Goal: Task Accomplishment & Management: Use online tool/utility

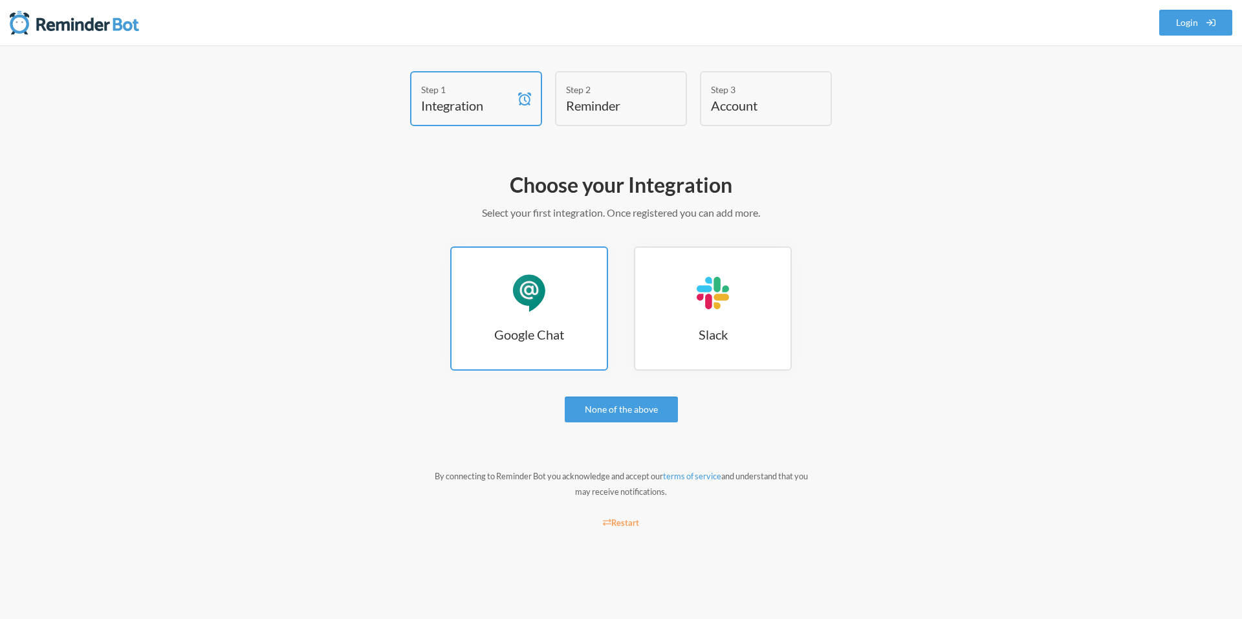
click at [597, 358] on link "Google Chat Google Chat" at bounding box center [529, 308] width 158 height 124
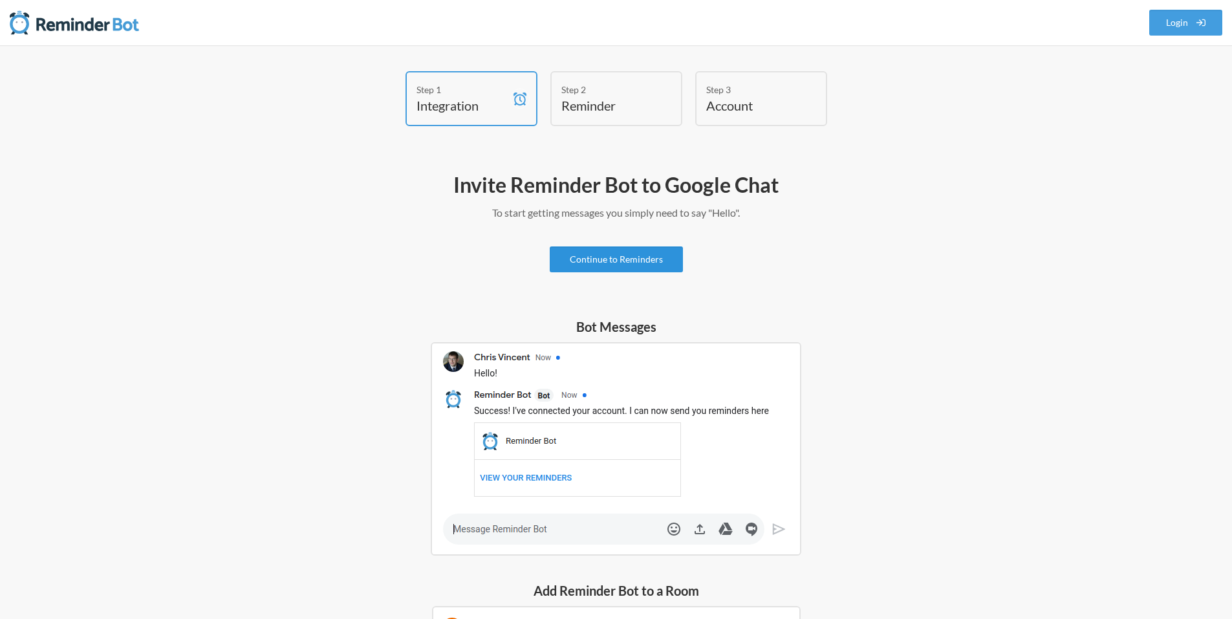
click at [638, 265] on link "Continue to Reminders" at bounding box center [616, 259] width 133 height 26
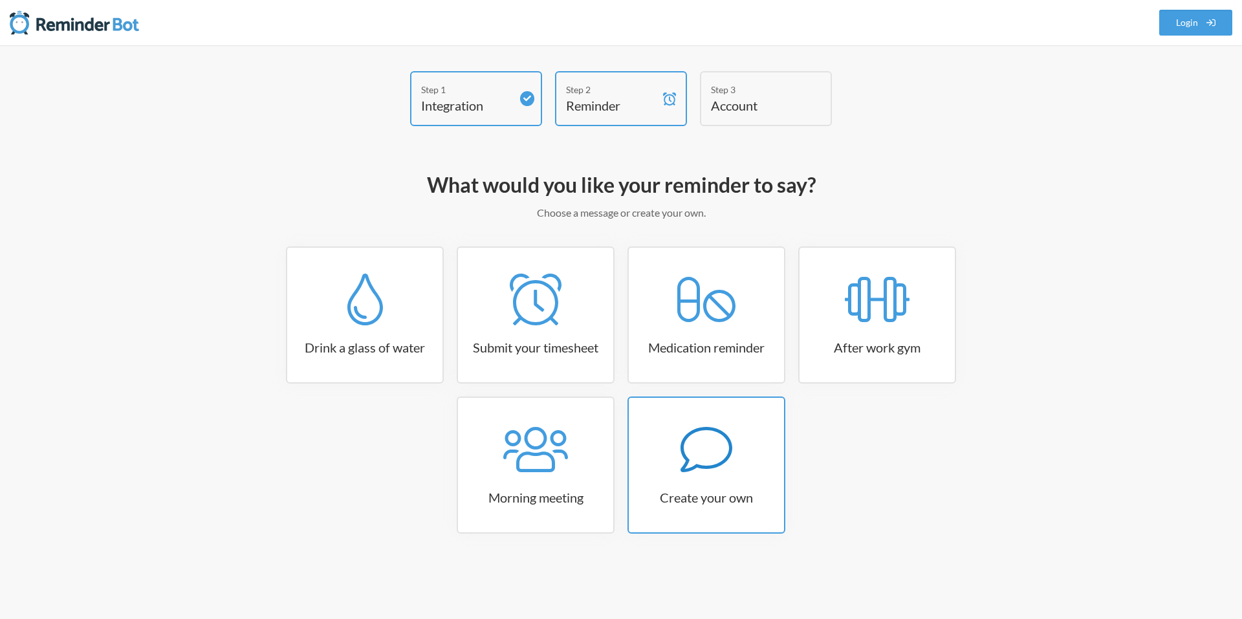
click at [676, 425] on div at bounding box center [706, 450] width 155 height 52
select select "08:30:00"
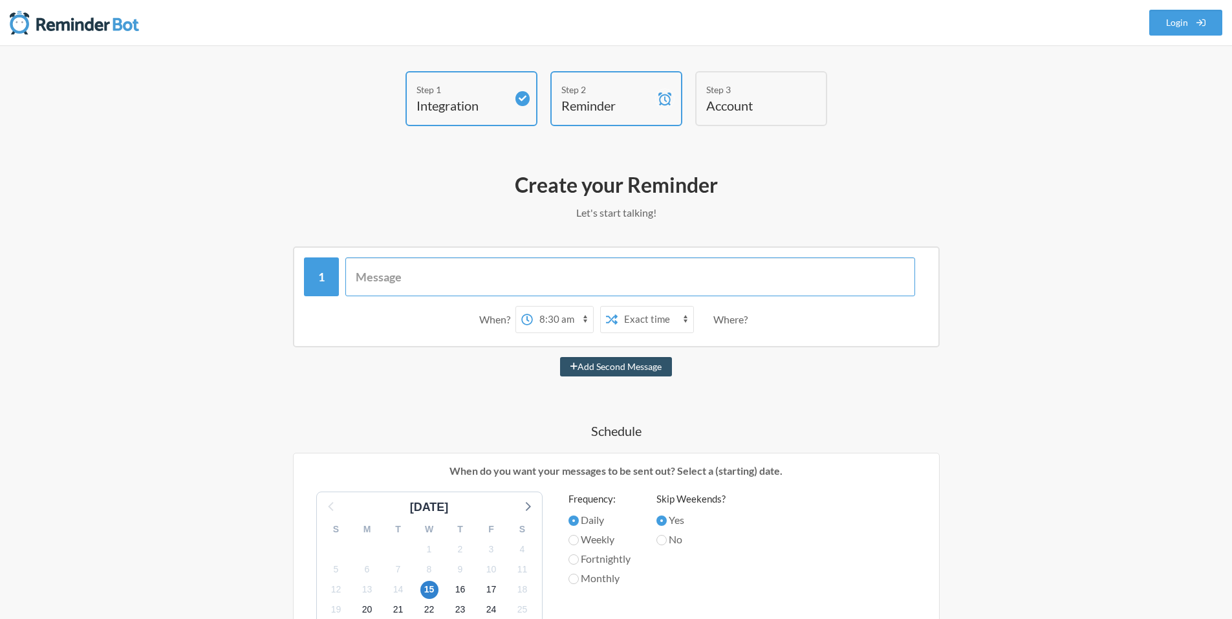
click at [438, 264] on input "text" at bounding box center [630, 276] width 570 height 39
type input "time for oil change // Snow"
click at [565, 320] on select "12:00 am 12:15 am 12:30 am 12:45 am 1:00 am 1:15 am 1:30 am 1:45 am 2:00 am 2:1…" at bounding box center [563, 320] width 60 height 26
click at [666, 326] on select "Exact time Random time" at bounding box center [656, 320] width 76 height 26
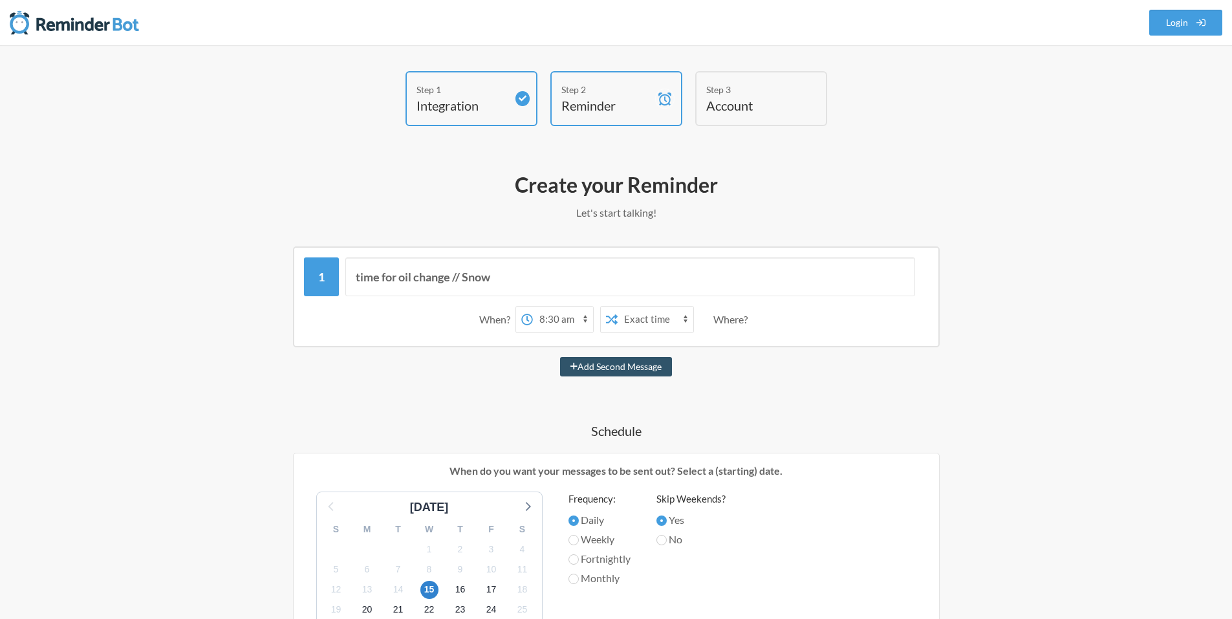
click at [665, 325] on select "Exact time Random time" at bounding box center [656, 320] width 76 height 26
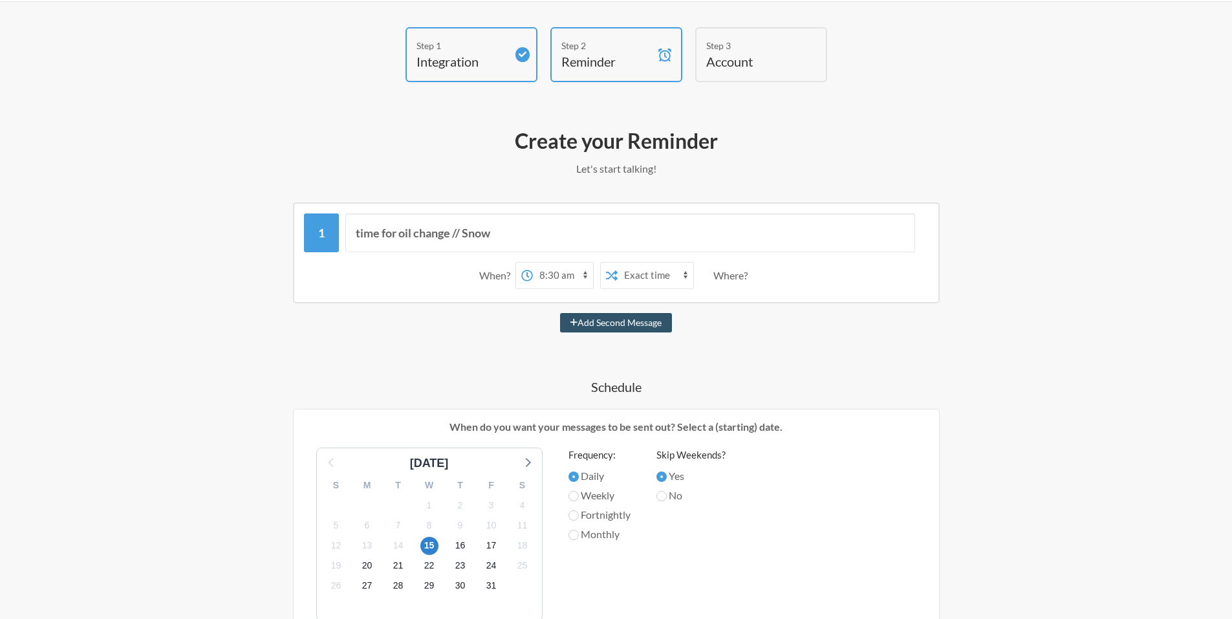
scroll to position [65, 0]
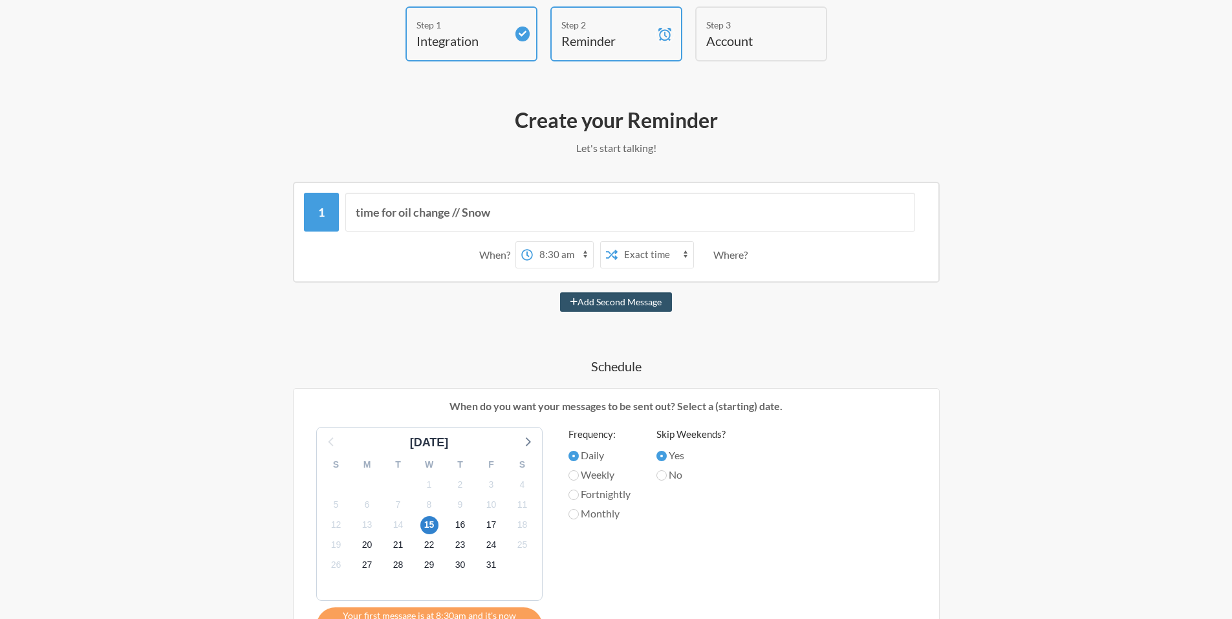
click at [555, 254] on select "12:00 am 12:15 am 12:30 am 12:45 am 1:00 am 1:15 am 1:30 am 1:45 am 2:00 am 2:1…" at bounding box center [563, 255] width 60 height 26
click at [640, 257] on select "Exact time Random time" at bounding box center [656, 255] width 76 height 26
select select "true"
click at [618, 242] on select "Exact time Random time" at bounding box center [656, 255] width 76 height 26
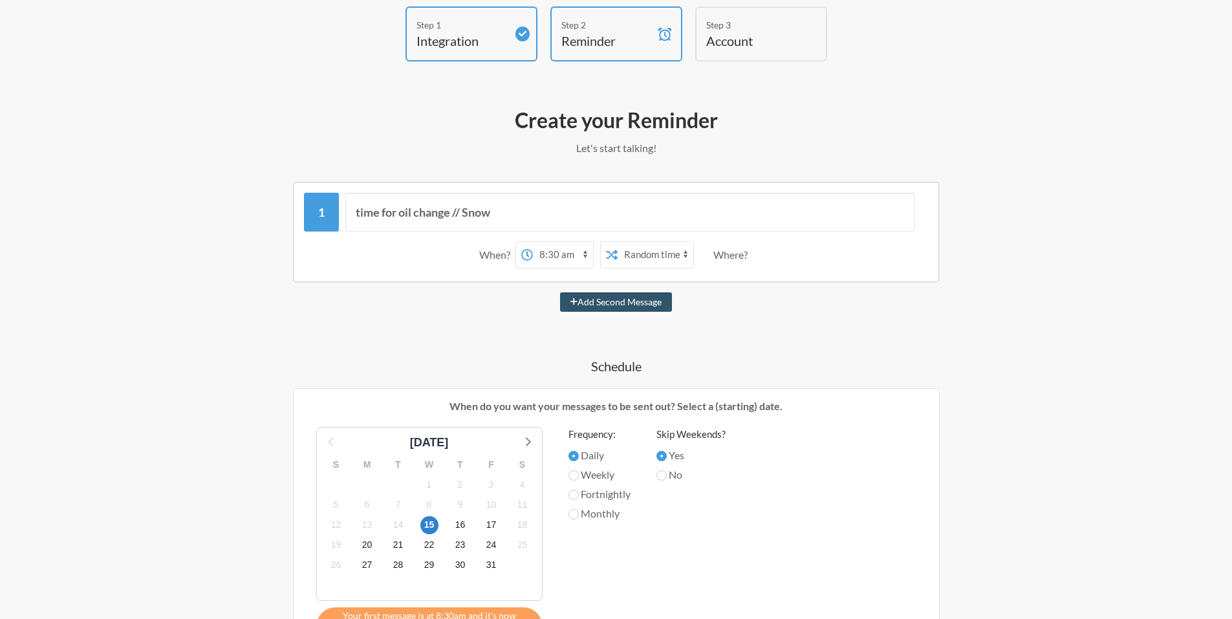
click at [549, 253] on select "12:00 am 12:15 am 12:30 am 12:45 am 1:00 am 1:15 am 1:30 am 1:45 am 2:00 am 2:1…" at bounding box center [563, 255] width 60 height 26
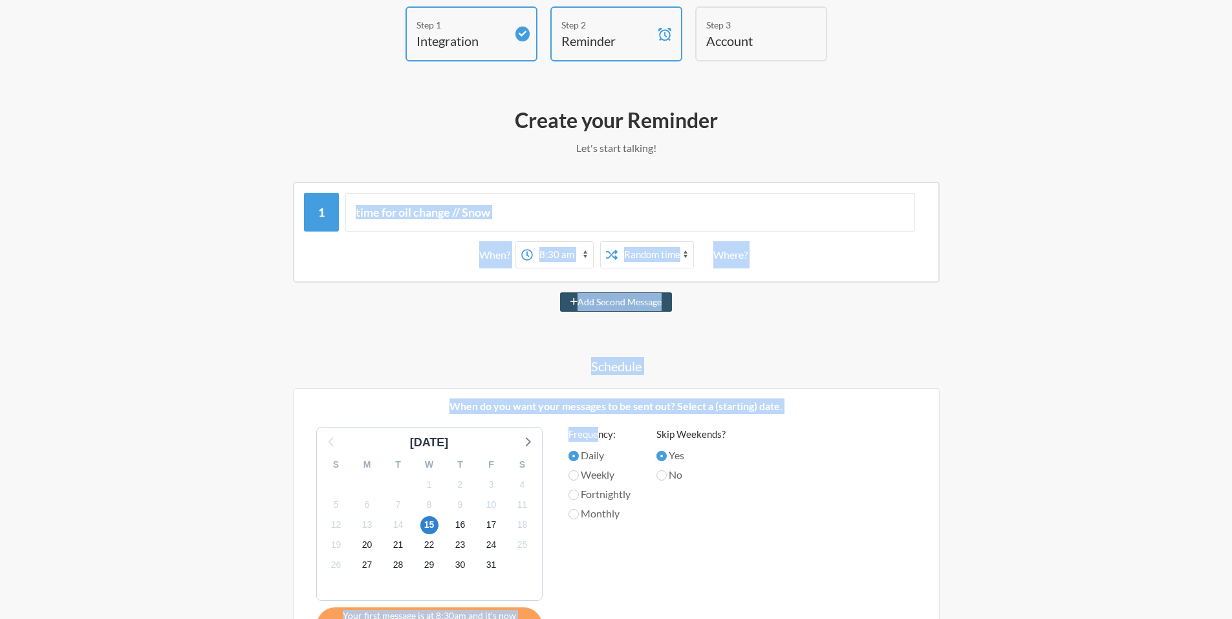
drag, startPoint x: 595, startPoint y: 204, endPoint x: 597, endPoint y: 179, distance: 25.4
click at [597, 180] on div "Create your Reminder Let's start talking! Messages are not sending from this de…" at bounding box center [616, 525] width 750 height 851
click at [780, 305] on div "Add Second Message" at bounding box center [616, 301] width 750 height 19
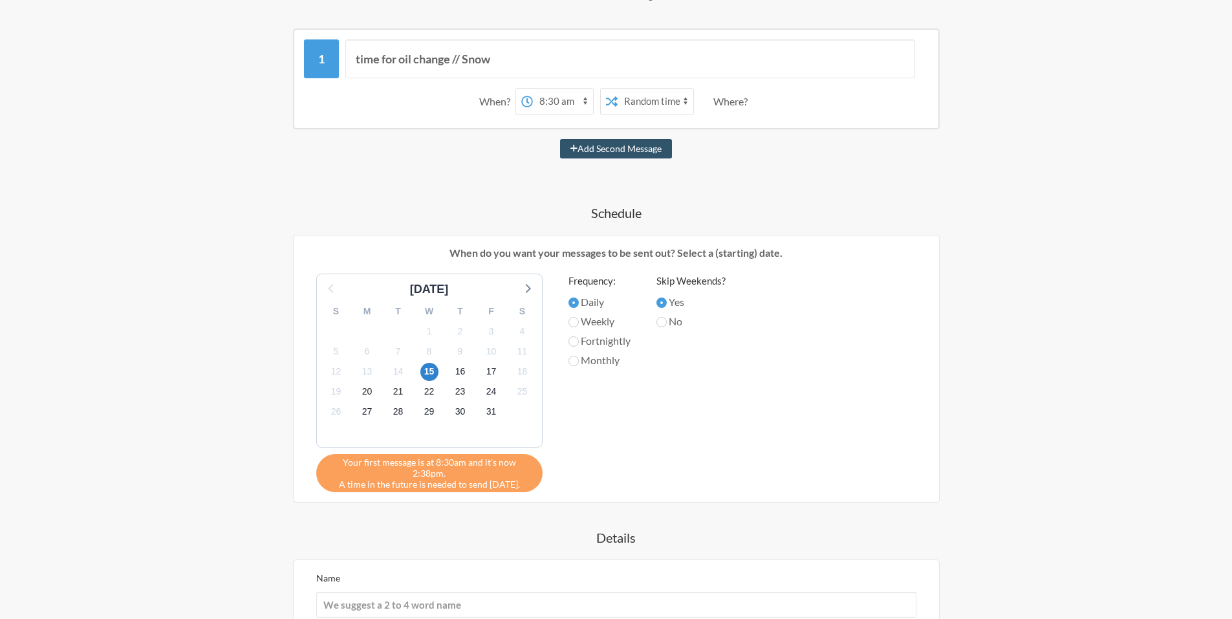
scroll to position [412, 0]
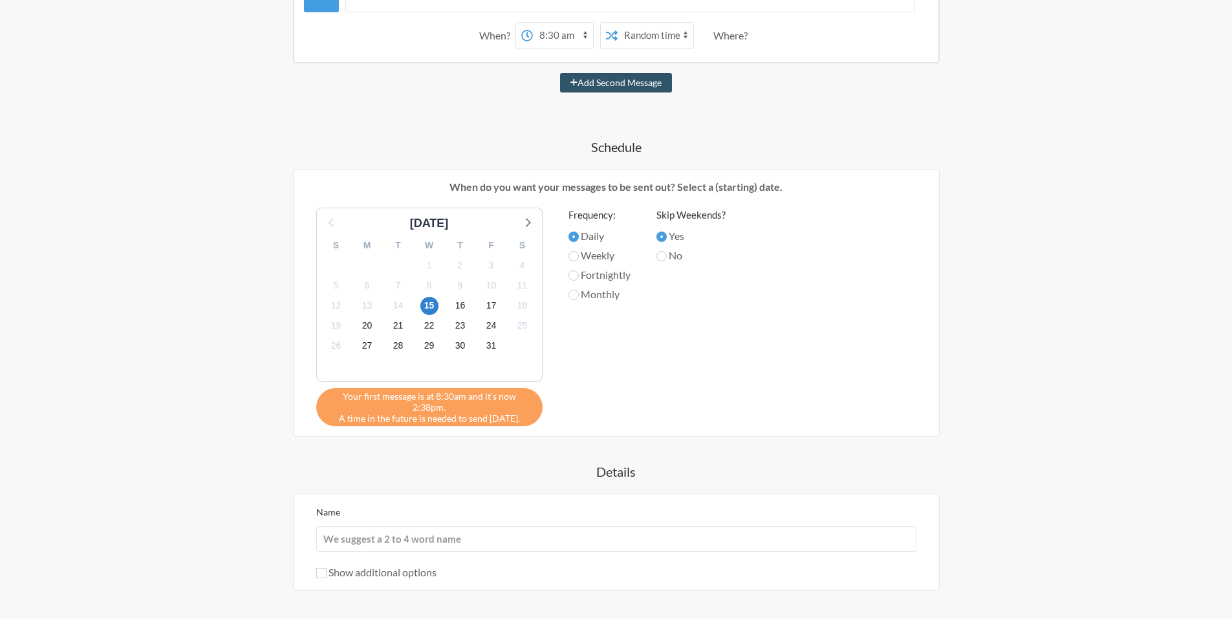
click at [566, 391] on div "time for oil change // Snow When? 12:00 am 12:15 am 12:30 am 12:45 am 1:00 am 1…" at bounding box center [616, 321] width 750 height 718
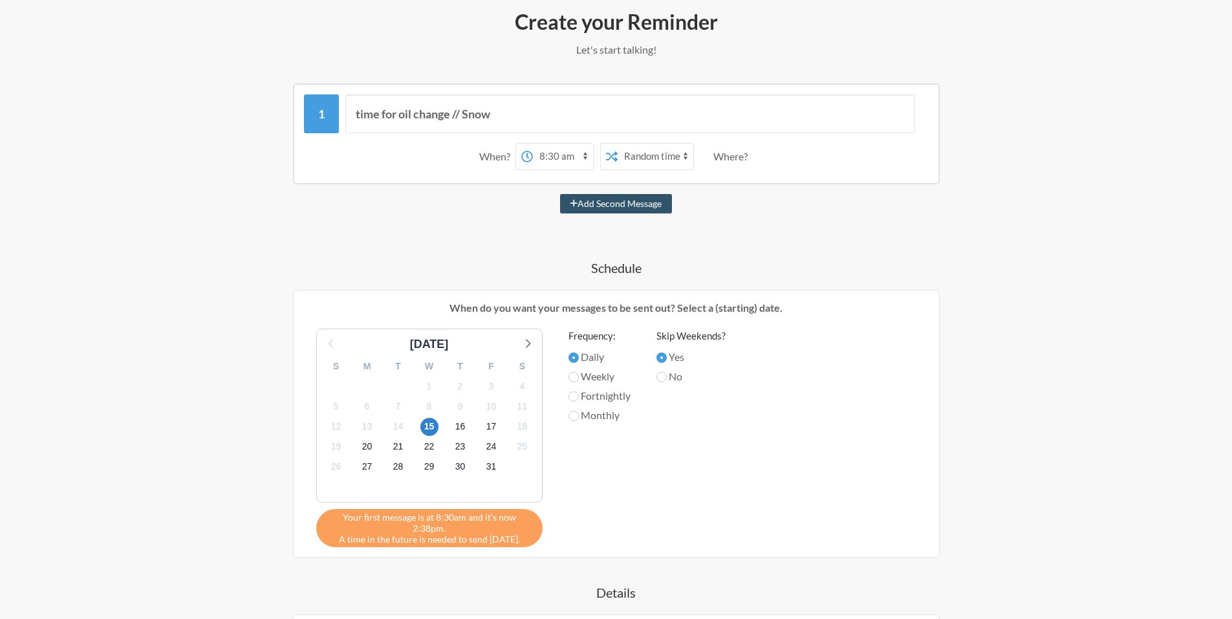
scroll to position [194, 0]
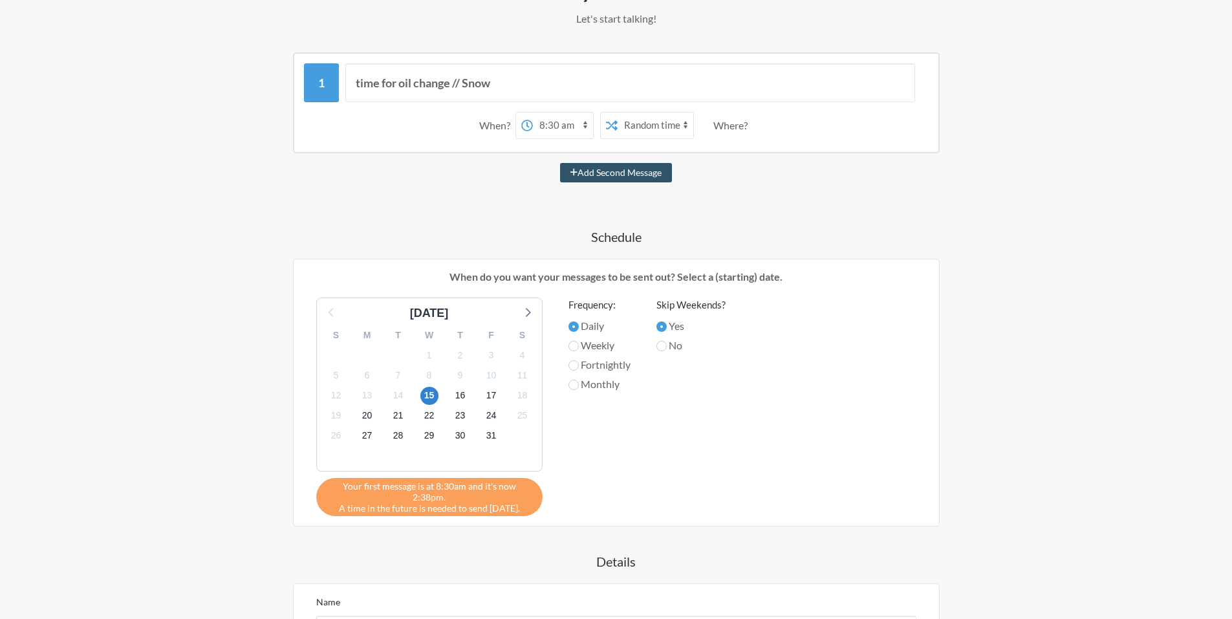
click at [605, 365] on label "Fortnightly" at bounding box center [599, 365] width 62 height 16
click at [579, 365] on input "Fortnightly" at bounding box center [573, 365] width 10 height 10
radio input "true"
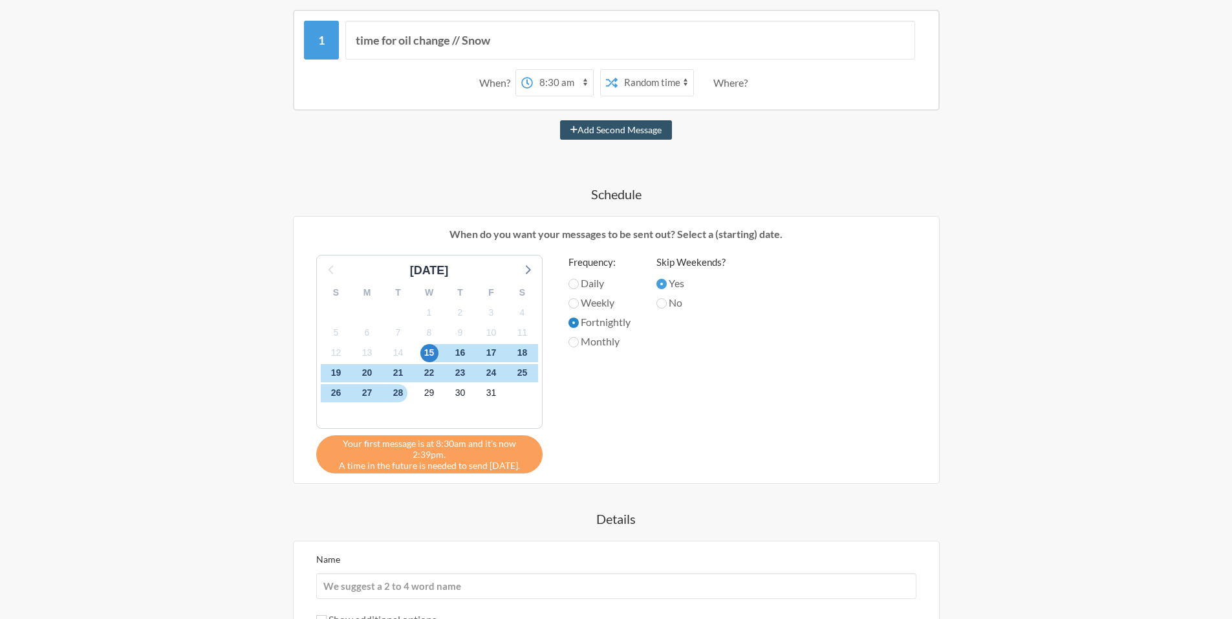
scroll to position [259, 0]
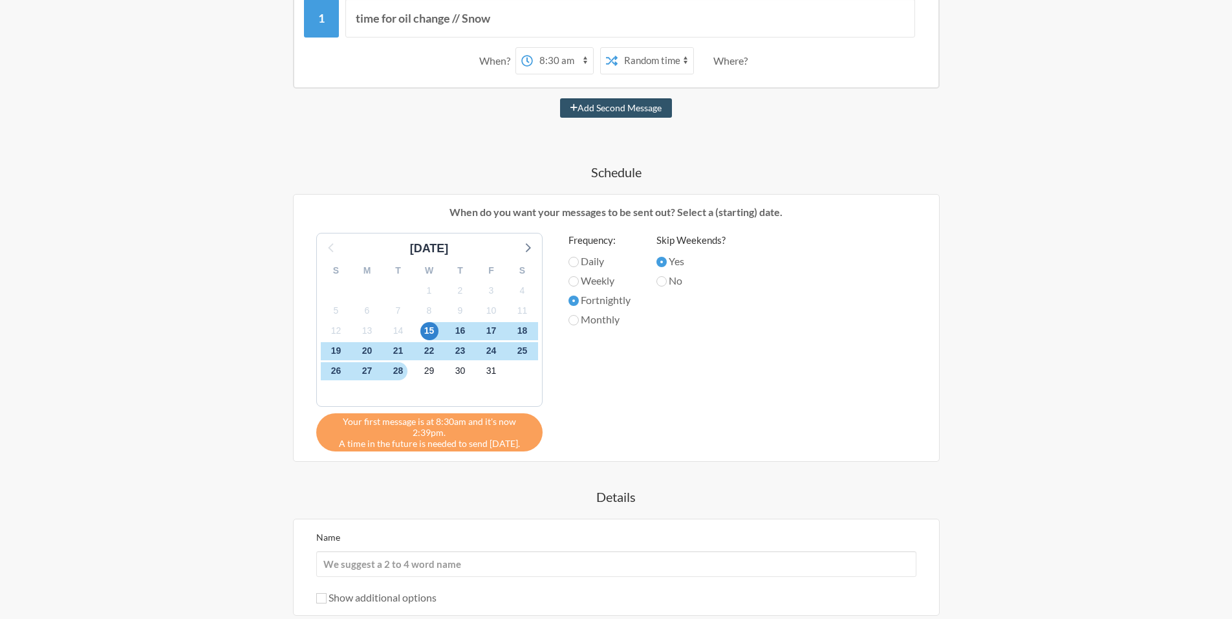
click at [605, 314] on label "Monthly" at bounding box center [599, 320] width 62 height 16
click at [579, 315] on input "Monthly" at bounding box center [573, 320] width 10 height 10
radio input "true"
click at [675, 281] on label "No" at bounding box center [690, 281] width 69 height 16
click at [667, 281] on input "No" at bounding box center [661, 281] width 10 height 10
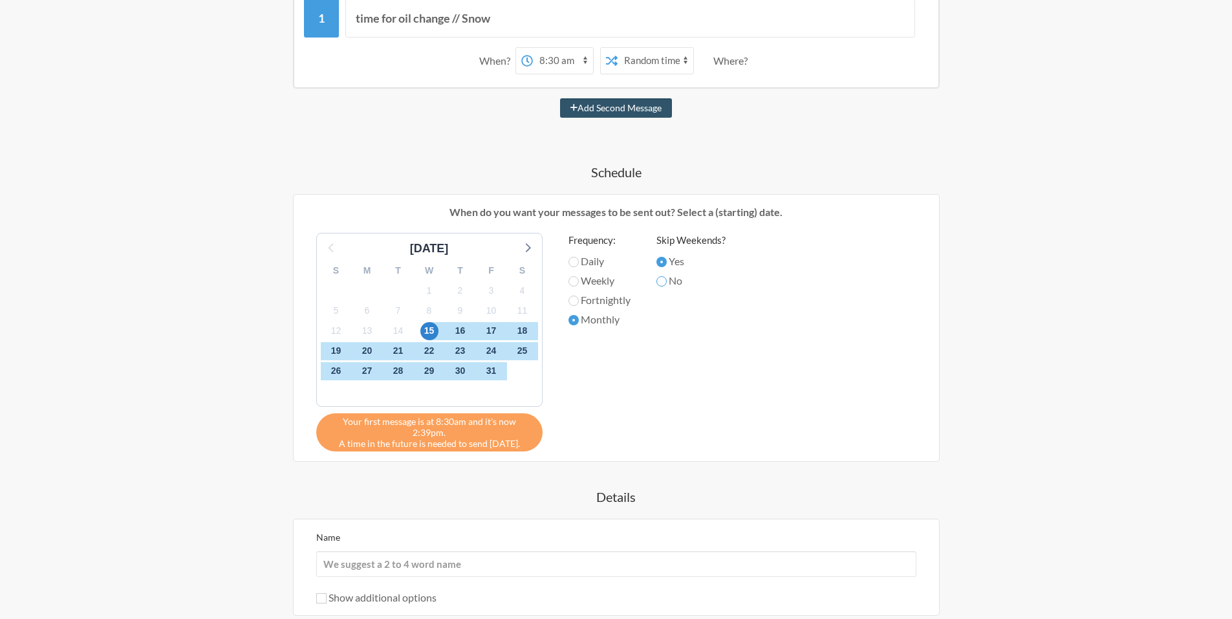
radio input "true"
click at [649, 61] on select "Exact time Random time" at bounding box center [656, 61] width 76 height 26
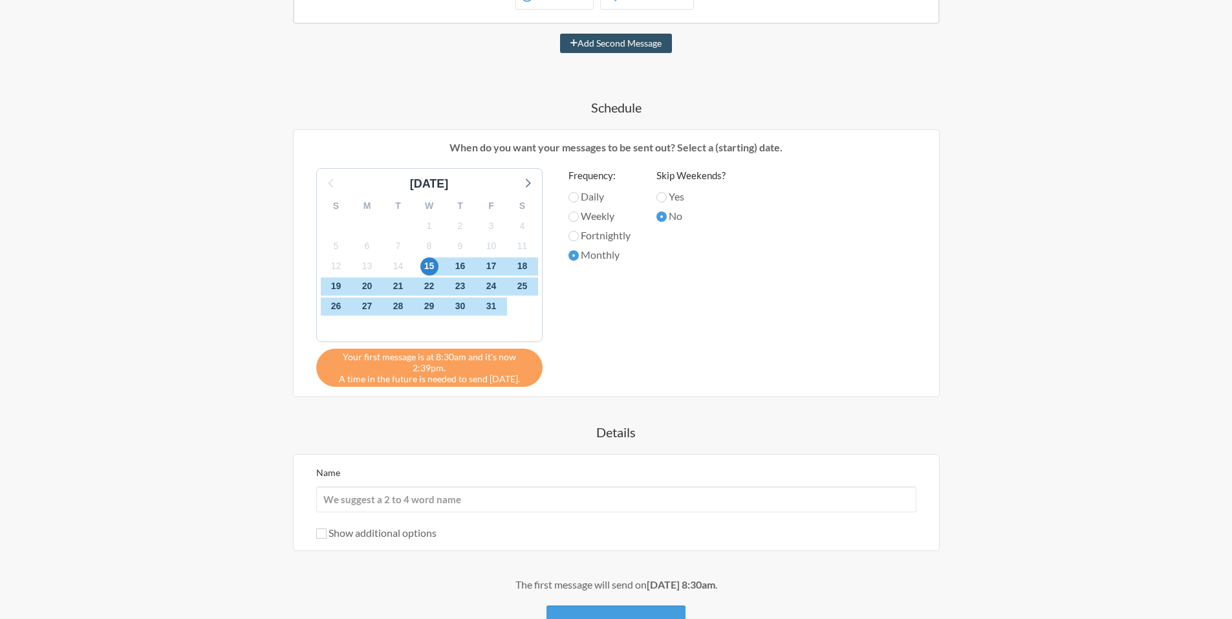
scroll to position [412, 0]
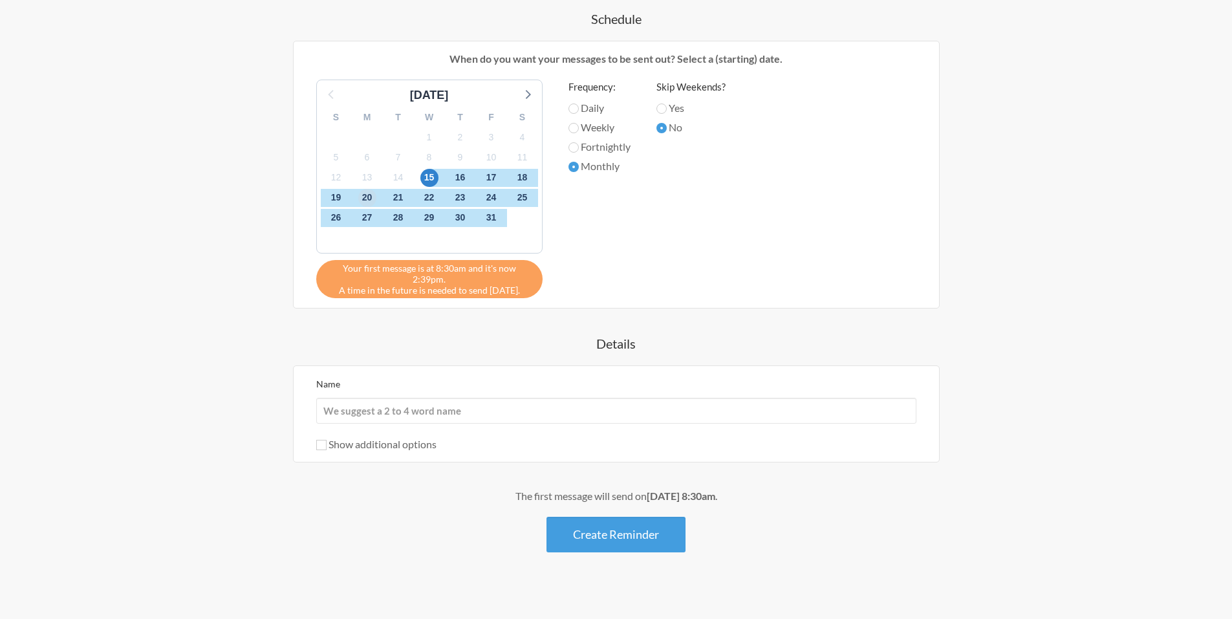
click at [372, 200] on span "20" at bounding box center [367, 198] width 18 height 18
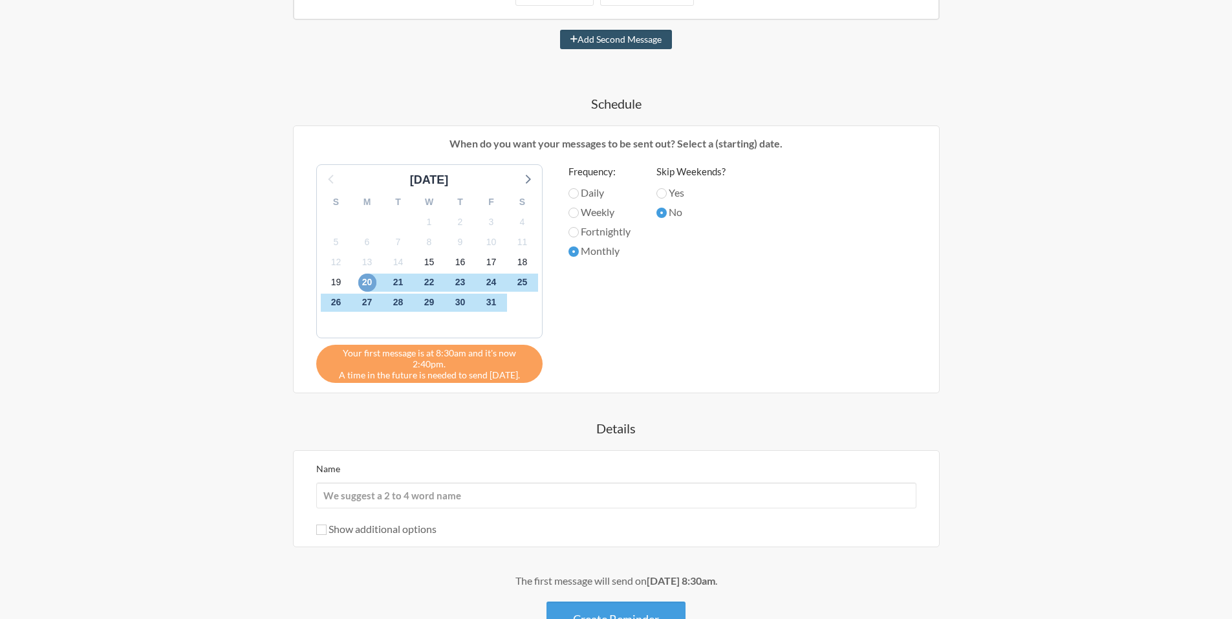
scroll to position [347, 0]
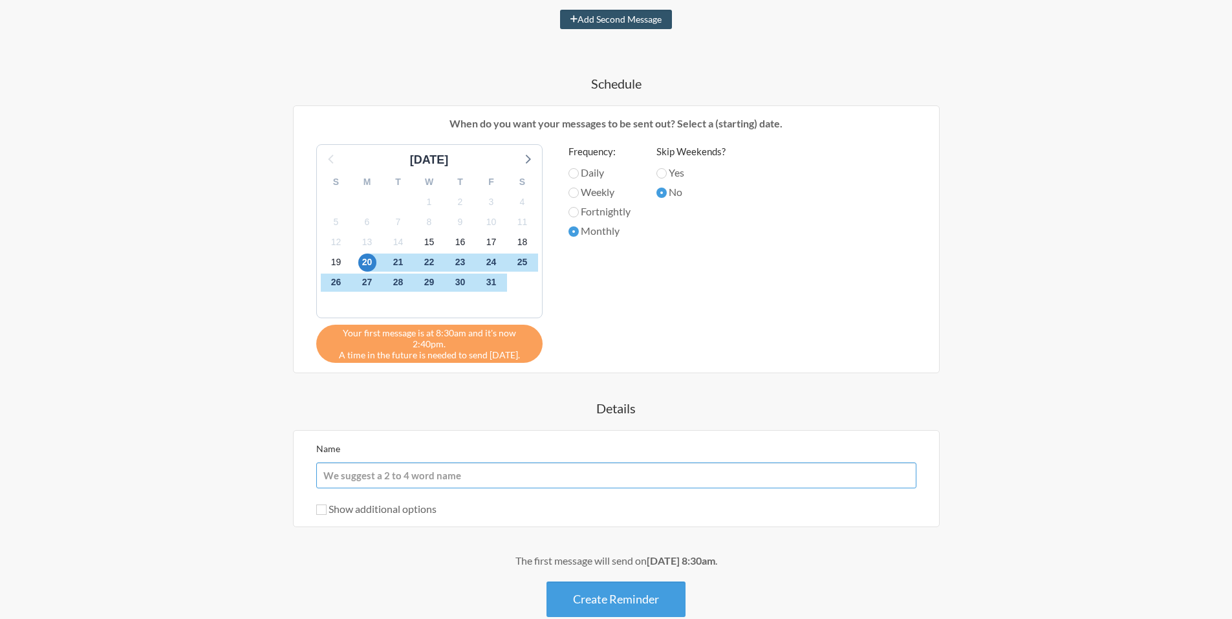
click at [532, 462] on input "Name" at bounding box center [616, 475] width 600 height 26
type input "h"
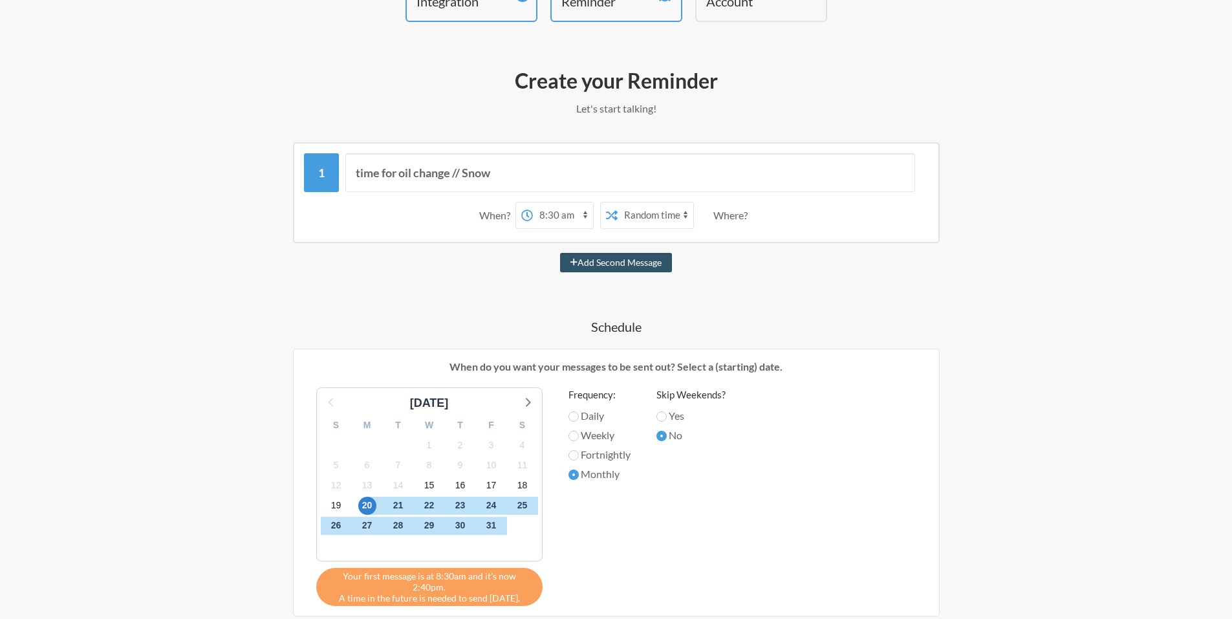
scroll to position [0, 0]
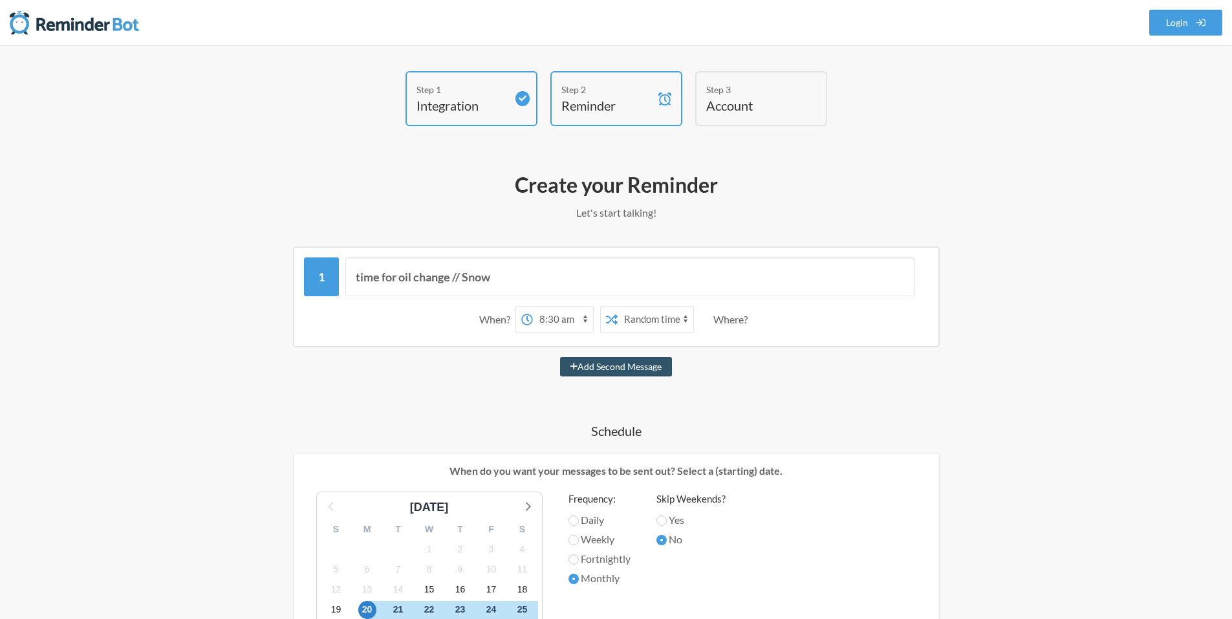
type input "test"
drag, startPoint x: 532, startPoint y: 280, endPoint x: 306, endPoint y: 280, distance: 225.7
click at [311, 279] on div "time for oil change // Snow" at bounding box center [616, 276] width 625 height 39
type input "this is a test"
click at [625, 367] on button "Add Second Message" at bounding box center [616, 366] width 112 height 19
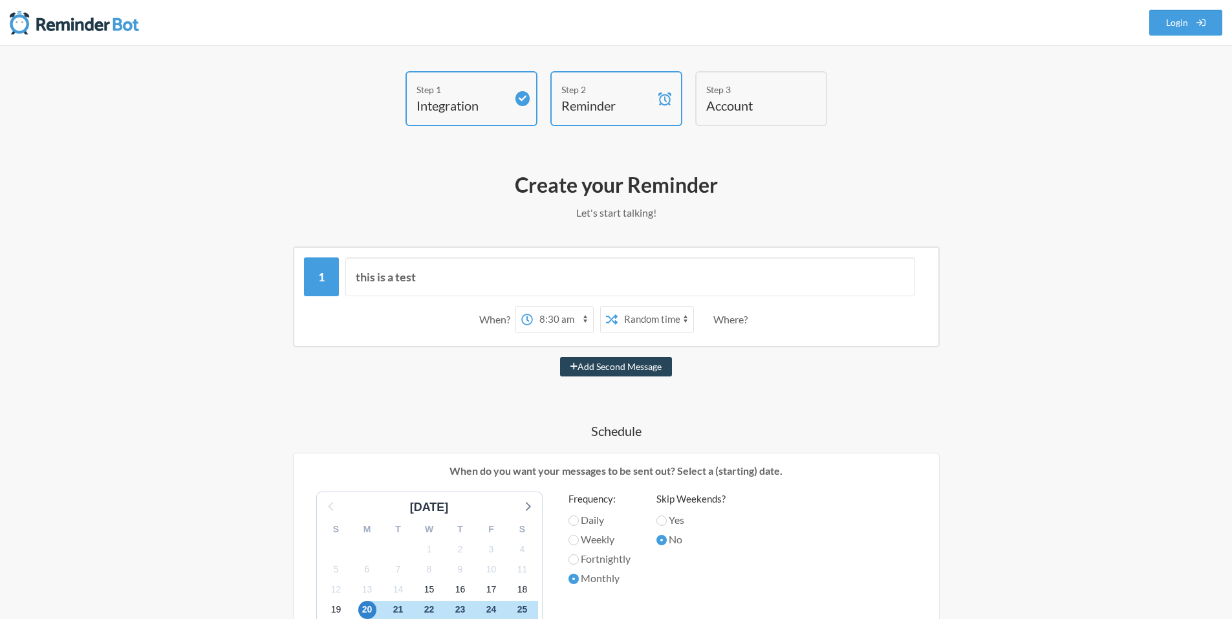
select select "09:30:00"
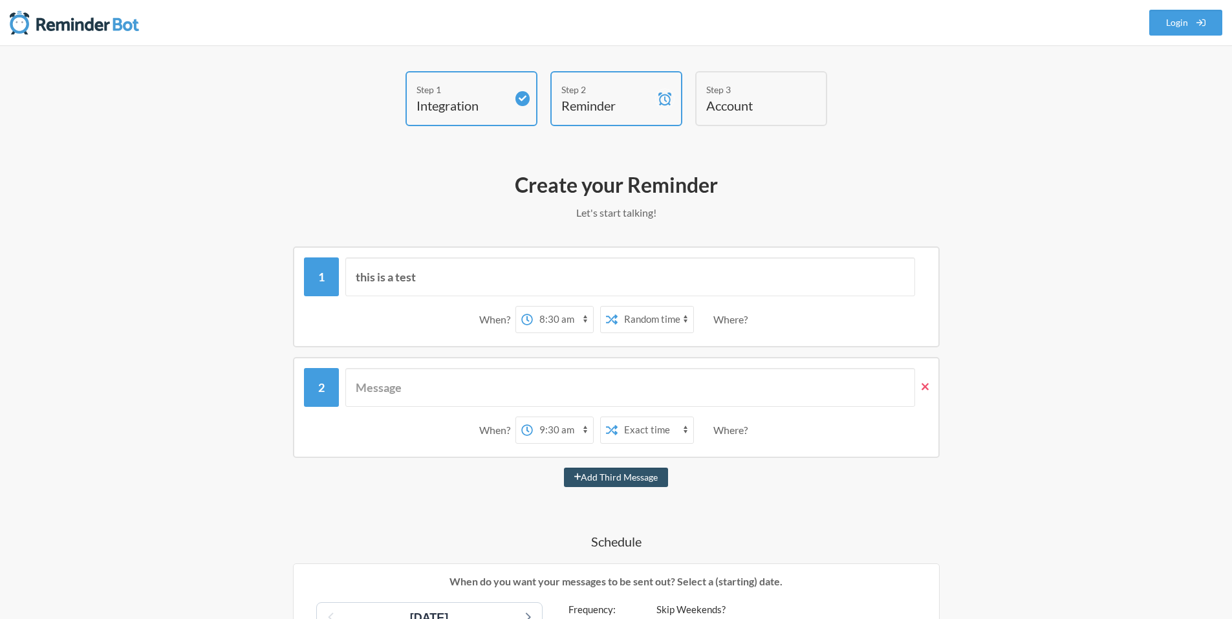
click at [927, 386] on icon at bounding box center [924, 387] width 7 height 12
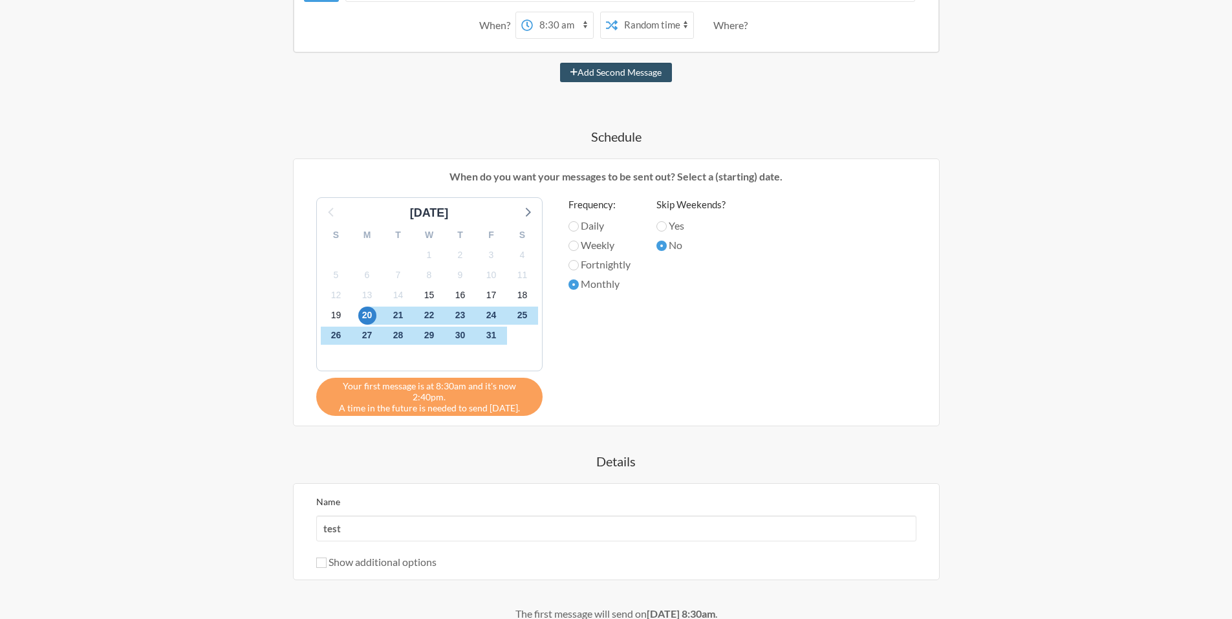
scroll to position [412, 0]
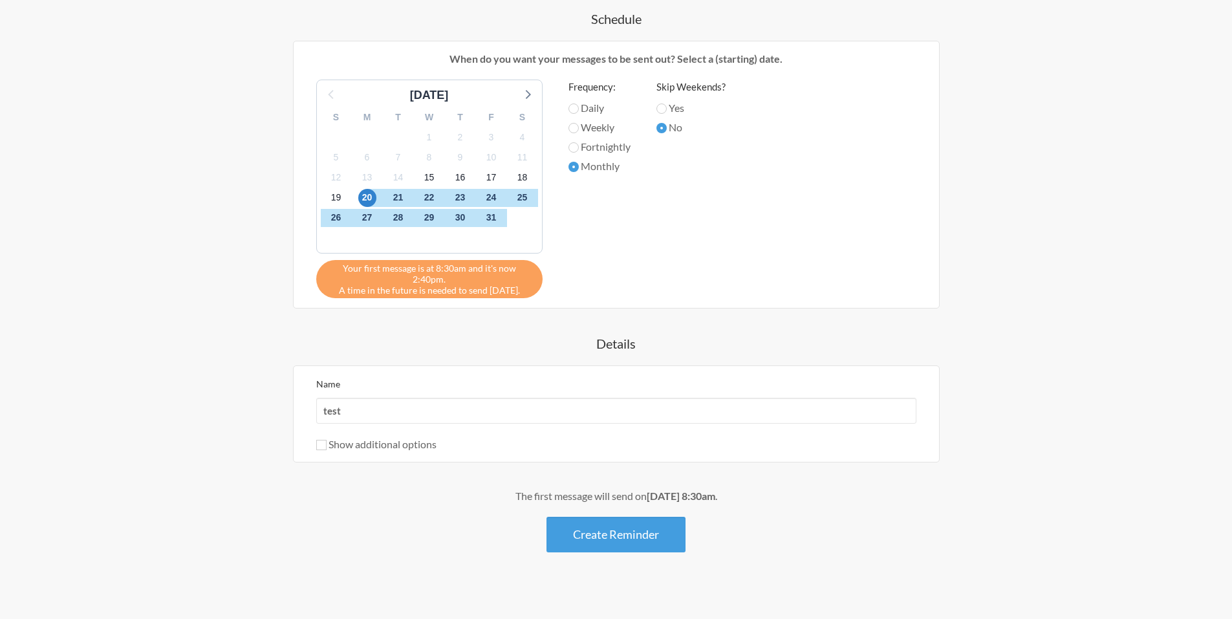
click at [405, 438] on label "Show additional options" at bounding box center [376, 444] width 120 height 12
click at [327, 440] on input "Show additional options" at bounding box center [321, 445] width 10 height 10
checkbox input "true"
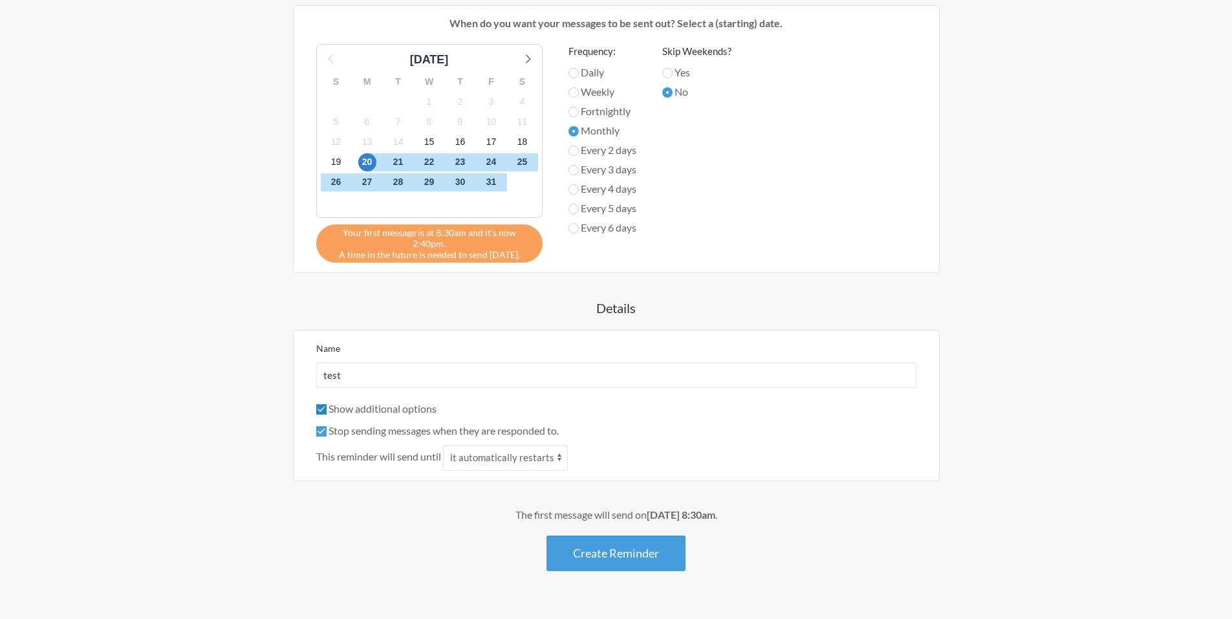
scroll to position [466, 0]
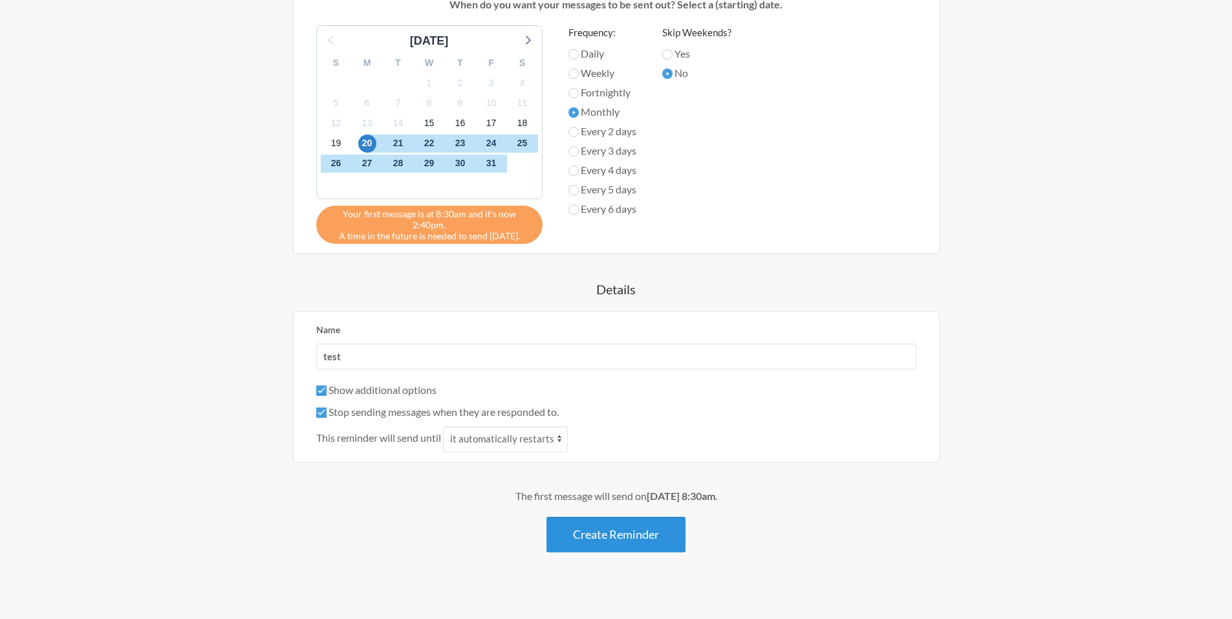
click at [597, 526] on button "Create Reminder" at bounding box center [615, 535] width 139 height 36
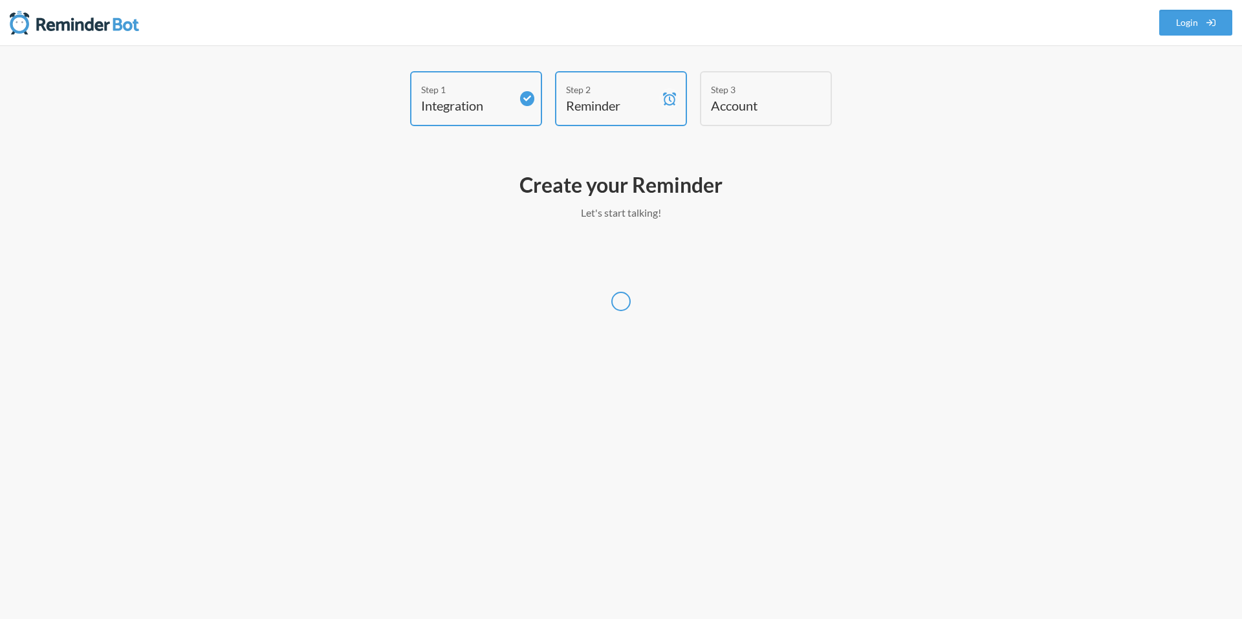
select select "America/Chicago"
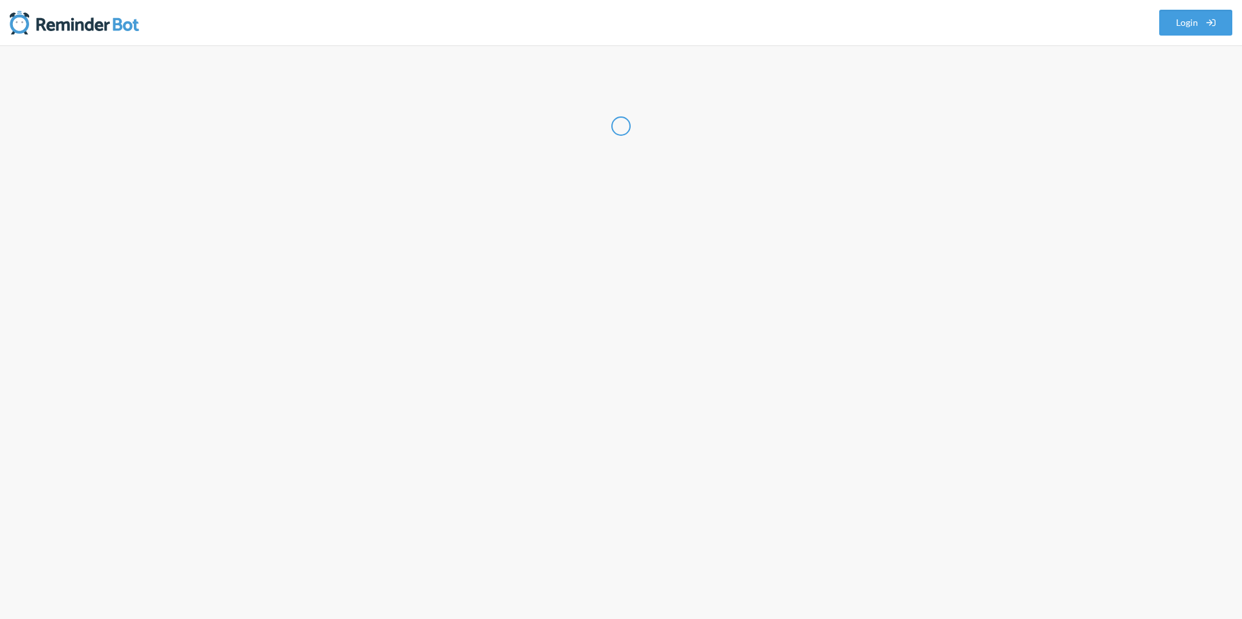
select select "US"
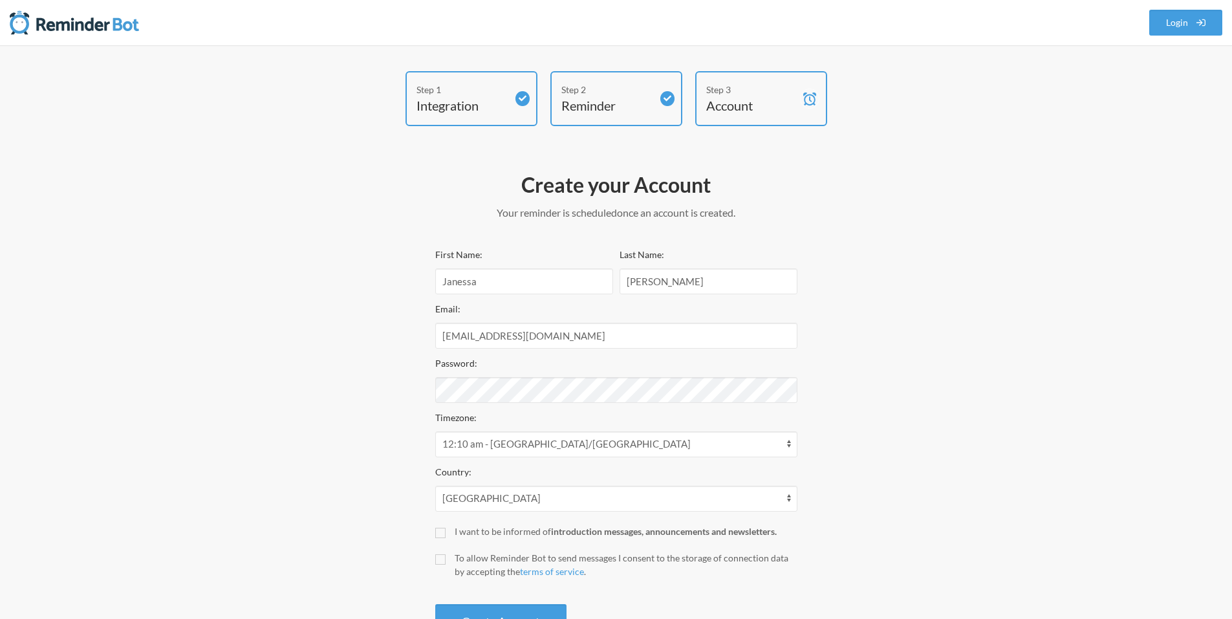
click at [491, 90] on div "Step 1" at bounding box center [461, 90] width 91 height 14
click at [21, 18] on img at bounding box center [74, 23] width 129 height 26
